Goal: Task Accomplishment & Management: Complete application form

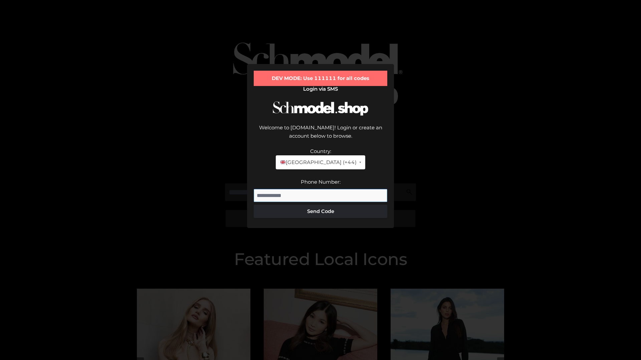
click at [320, 189] on input "Phone Number:" at bounding box center [321, 195] width 134 height 13
type input "**********"
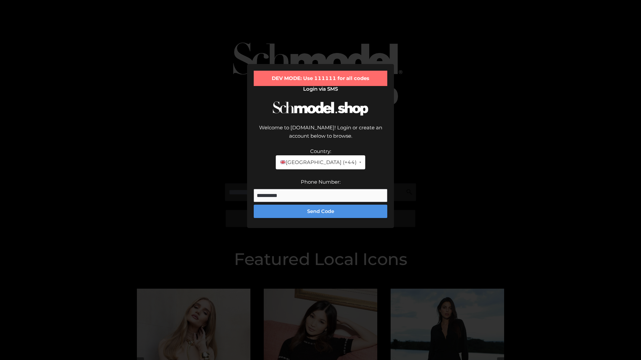
click at [320, 205] on button "Send Code" at bounding box center [321, 211] width 134 height 13
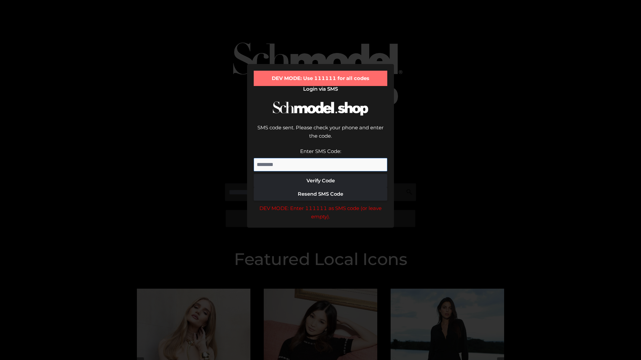
click at [320, 158] on input "Enter SMS Code:" at bounding box center [321, 164] width 134 height 13
type input "******"
click at [320, 174] on button "Verify Code" at bounding box center [321, 180] width 134 height 13
click at [320, 204] on div "DEV MODE: Enter 111111 as SMS code (or leave empty)." at bounding box center [321, 212] width 134 height 17
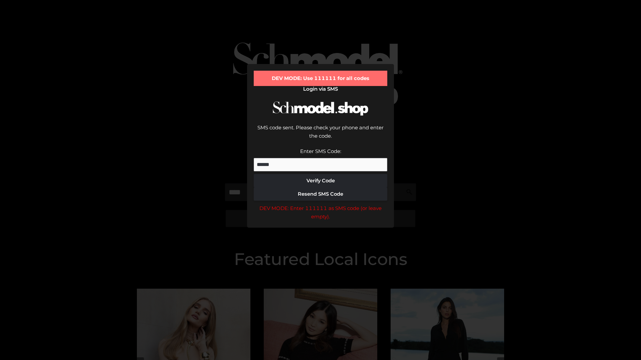
click at [320, 204] on div "DEV MODE: Enter 111111 as SMS code (or leave empty)." at bounding box center [321, 212] width 134 height 17
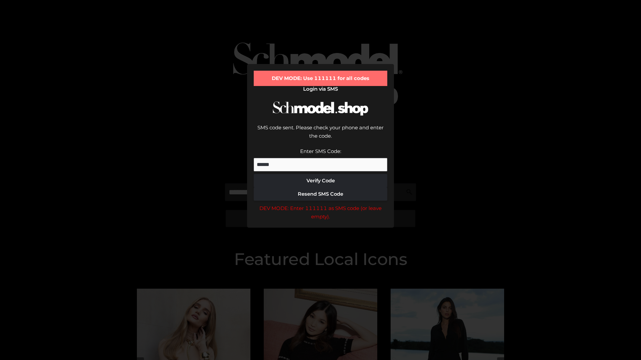
click at [320, 204] on div "DEV MODE: Enter 111111 as SMS code (or leave empty)." at bounding box center [321, 212] width 134 height 17
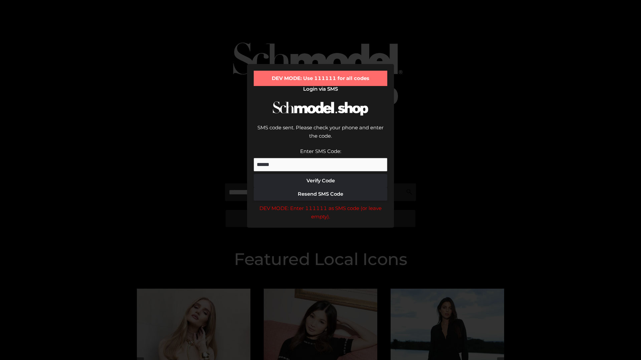
click at [320, 204] on div "DEV MODE: Enter 111111 as SMS code (or leave empty)." at bounding box center [321, 212] width 134 height 17
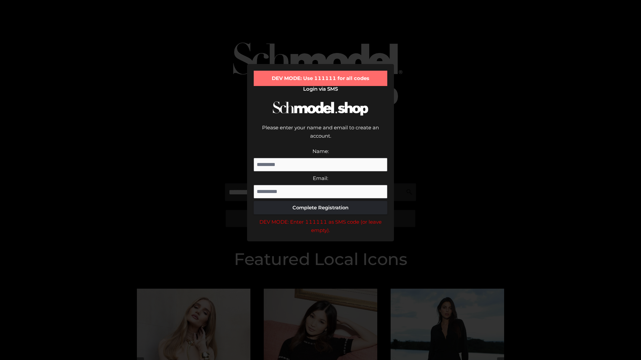
click at [320, 218] on div "DEV MODE: Enter 111111 as SMS code (or leave empty)." at bounding box center [321, 226] width 134 height 17
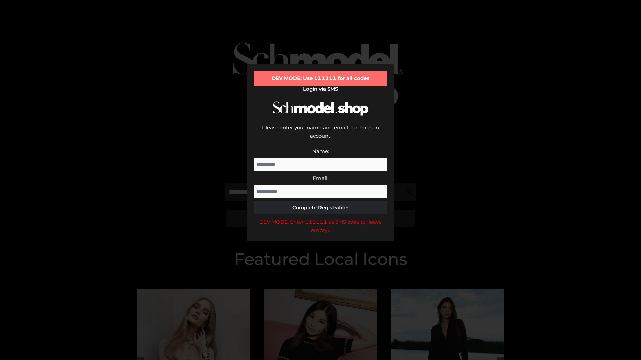
click at [320, 218] on div "DEV MODE: Enter 111111 as SMS code (or leave empty)." at bounding box center [321, 226] width 134 height 17
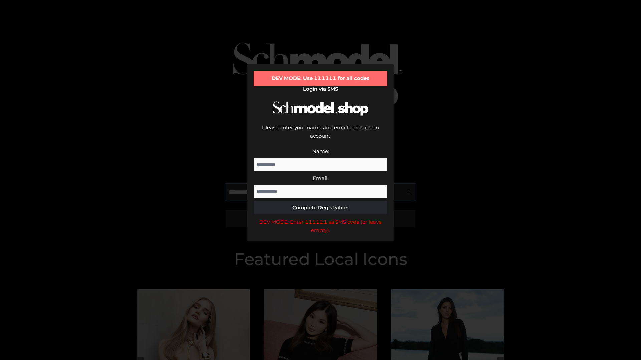
scroll to position [0, 10]
click at [320, 218] on div "DEV MODE: Enter 111111 as SMS code (or leave empty)." at bounding box center [321, 226] width 134 height 17
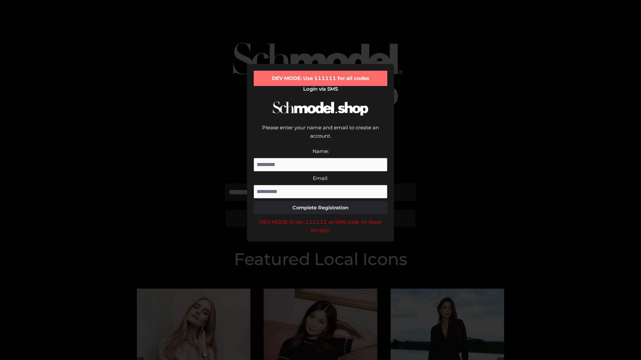
click at [320, 218] on div "DEV MODE: Enter 111111 as SMS code (or leave empty)." at bounding box center [321, 226] width 134 height 17
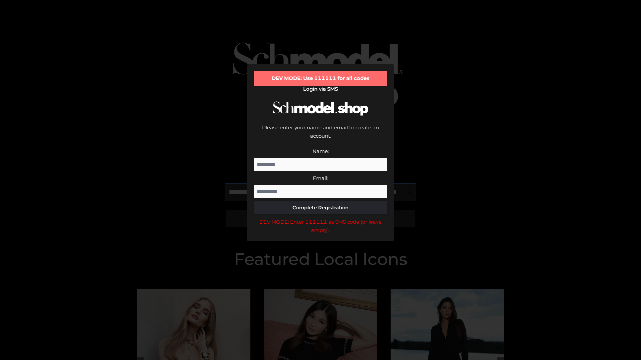
scroll to position [0, 49]
click at [320, 218] on div "DEV MODE: Enter 111111 as SMS code (or leave empty)." at bounding box center [321, 226] width 134 height 17
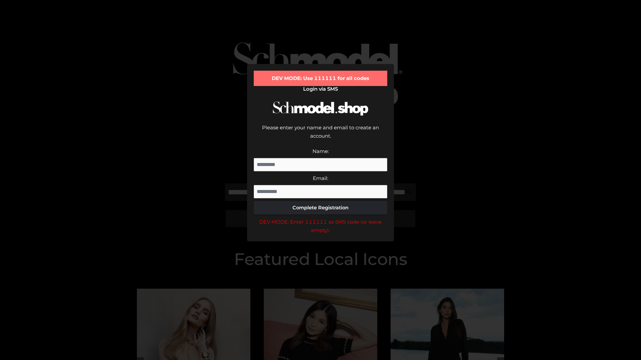
click at [320, 218] on div "DEV MODE: Enter 111111 as SMS code (or leave empty)." at bounding box center [321, 226] width 134 height 17
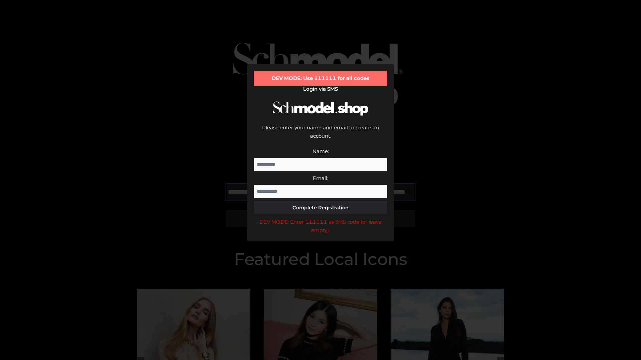
scroll to position [0, 89]
click at [320, 218] on div "DEV MODE: Enter 111111 as SMS code (or leave empty)." at bounding box center [321, 226] width 134 height 17
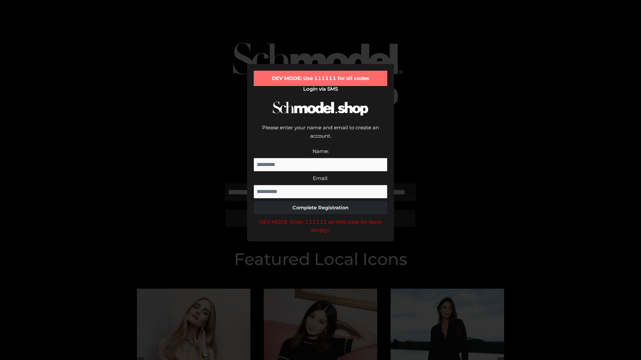
click at [320, 218] on div "DEV MODE: Enter 111111 as SMS code (or leave empty)." at bounding box center [321, 226] width 134 height 17
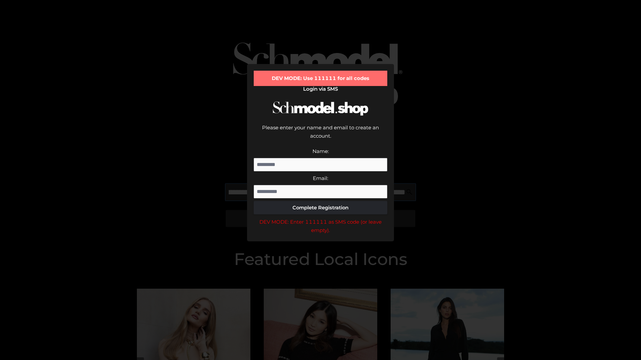
scroll to position [0, 131]
click at [320, 218] on div "DEV MODE: Enter 111111 as SMS code (or leave empty)." at bounding box center [321, 226] width 134 height 17
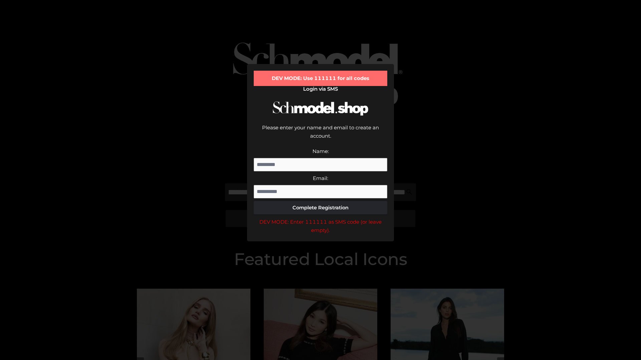
click at [320, 218] on div "DEV MODE: Enter 111111 as SMS code (or leave empty)." at bounding box center [321, 226] width 134 height 17
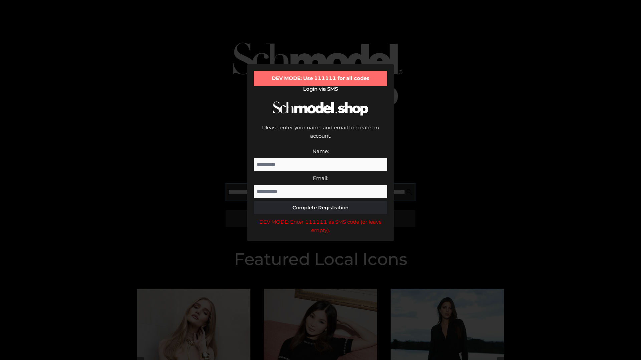
scroll to position [0, 170]
click at [320, 218] on div "DEV MODE: Enter 111111 as SMS code (or leave empty)." at bounding box center [321, 226] width 134 height 17
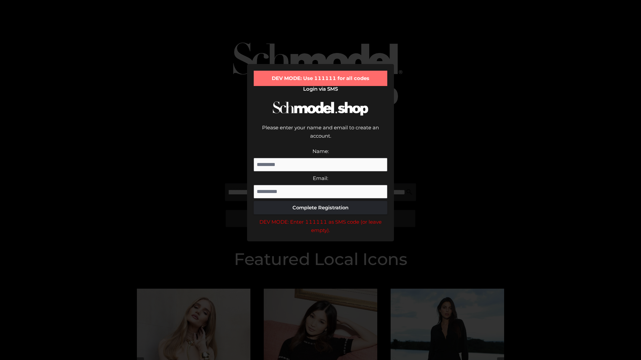
click at [320, 218] on div "DEV MODE: Enter 111111 as SMS code (or leave empty)." at bounding box center [321, 226] width 134 height 17
type input "**********"
